Goal: Find specific page/section: Find specific page/section

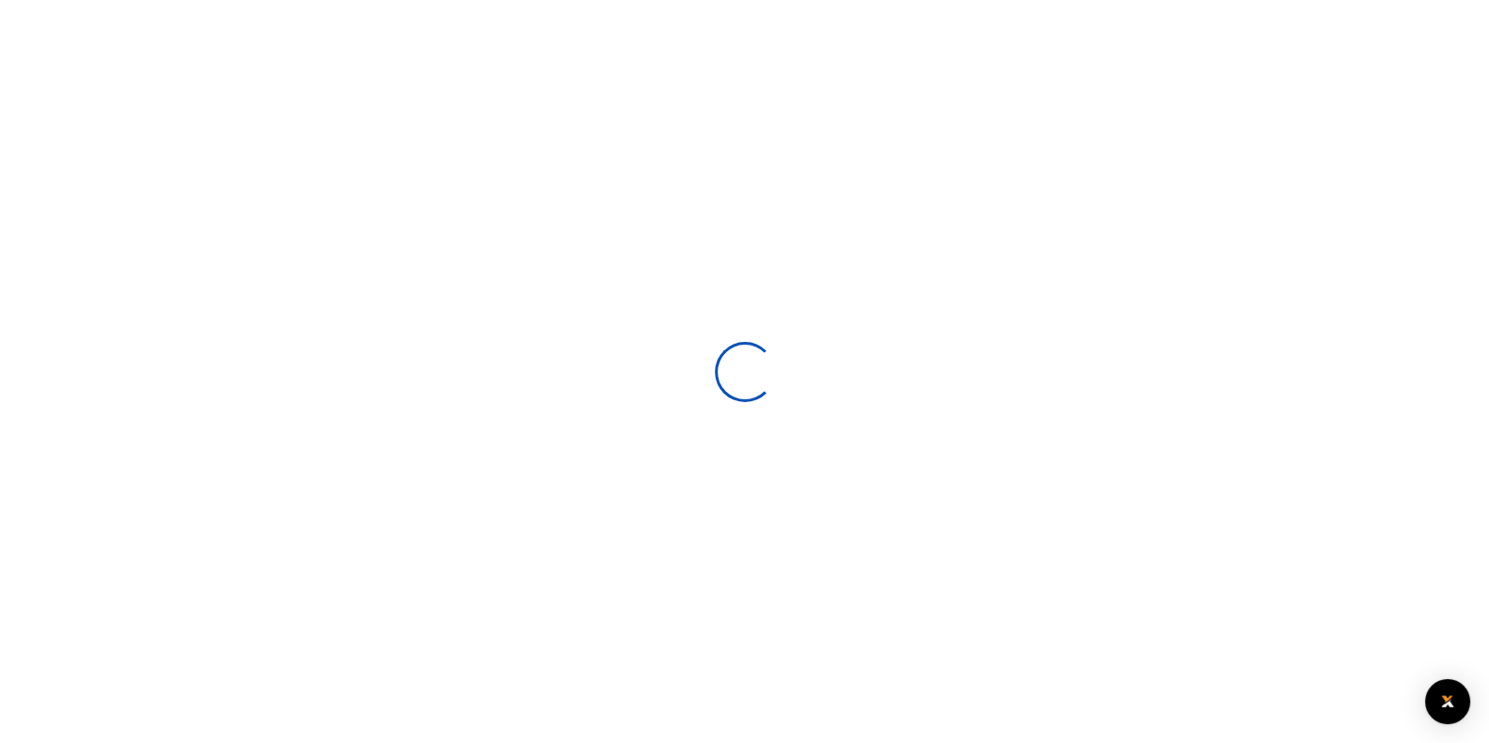
click at [845, 313] on div at bounding box center [744, 371] width 1489 height 743
